Goal: Task Accomplishment & Management: Manage account settings

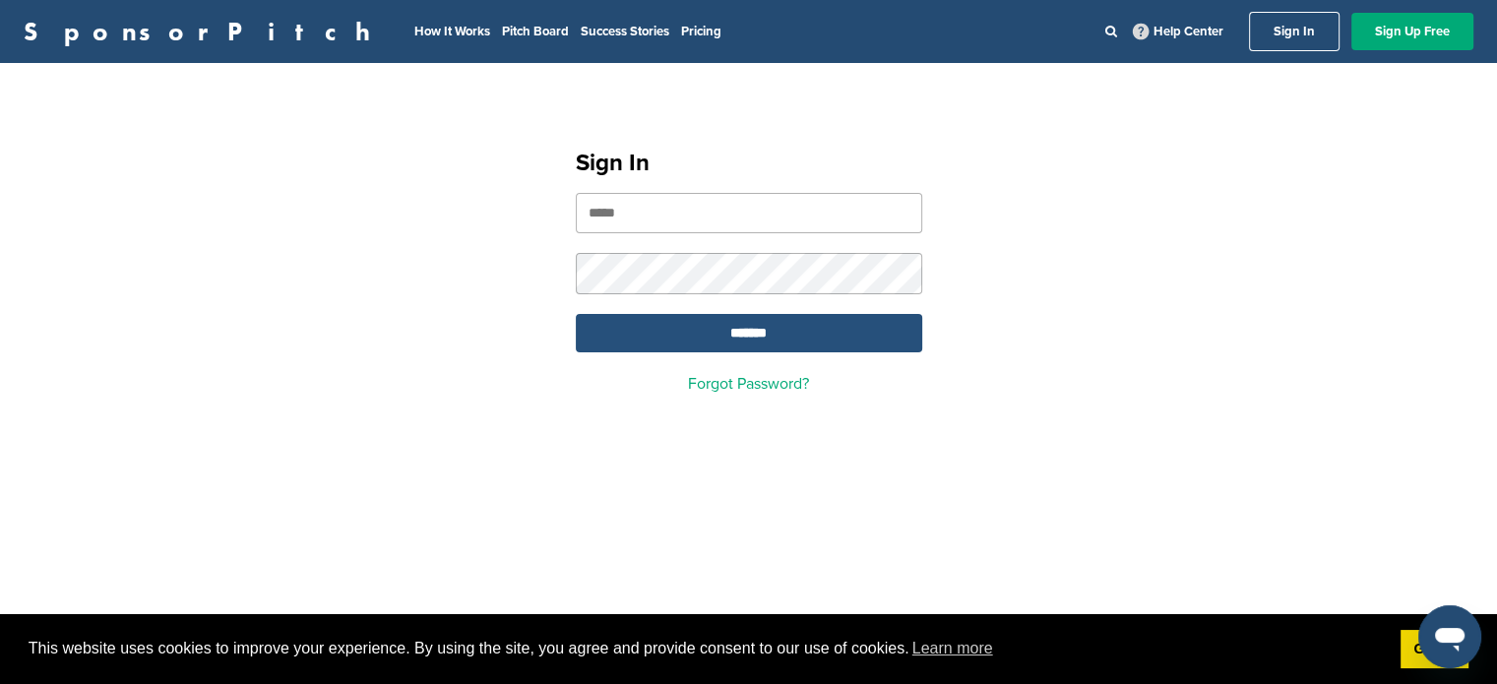
type input "**********"
click at [786, 343] on input "*******" at bounding box center [749, 333] width 346 height 38
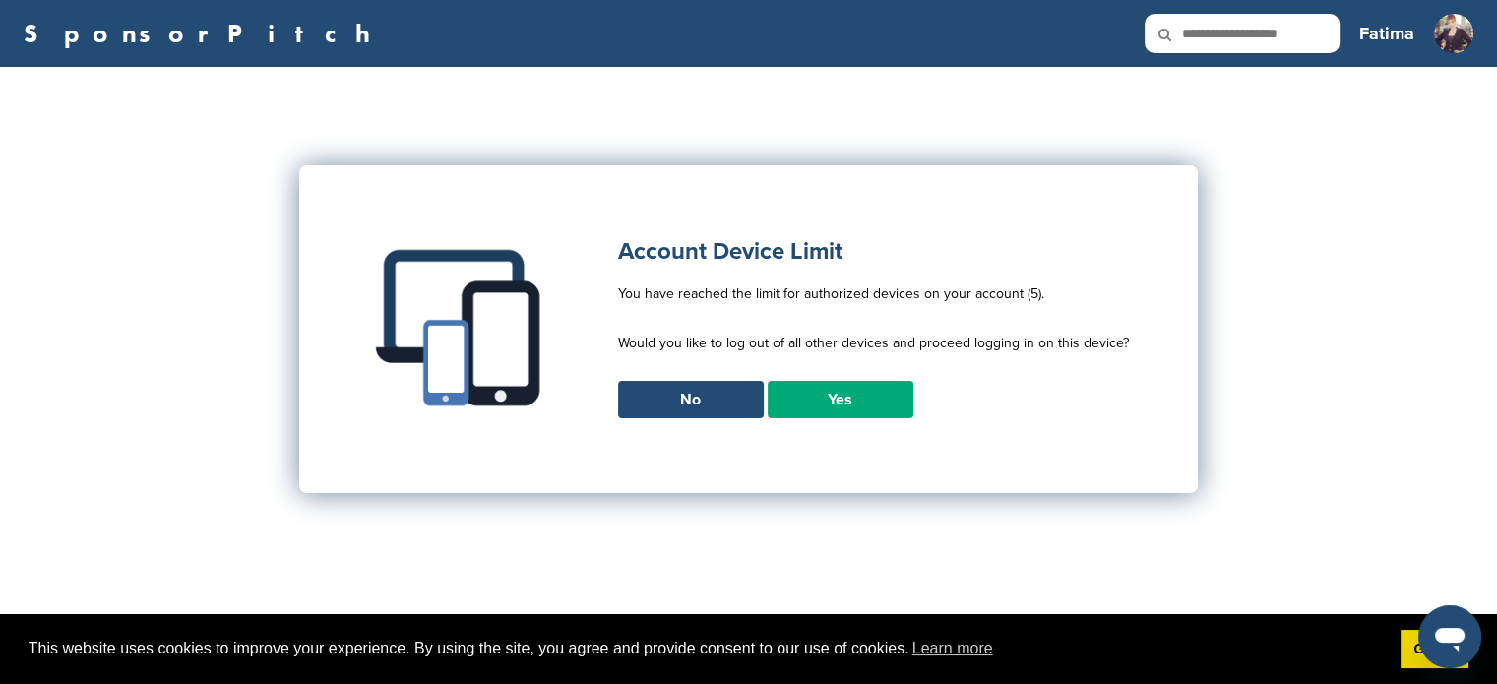
click at [844, 399] on link "Yes" at bounding box center [841, 399] width 146 height 37
